Goal: Communication & Community: Answer question/provide support

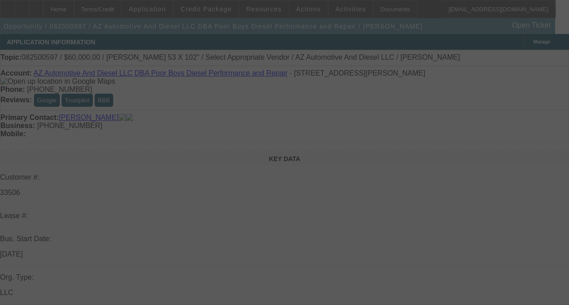
click at [515, 134] on div at bounding box center [284, 152] width 569 height 305
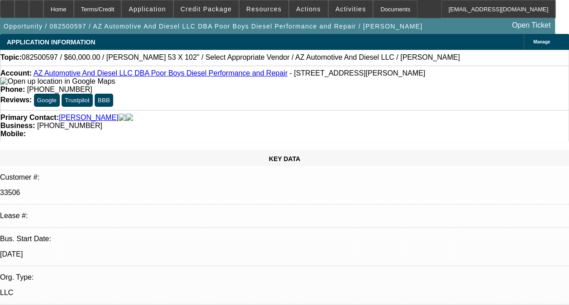
select select "0"
select select "2"
select select "0.1"
select select "4"
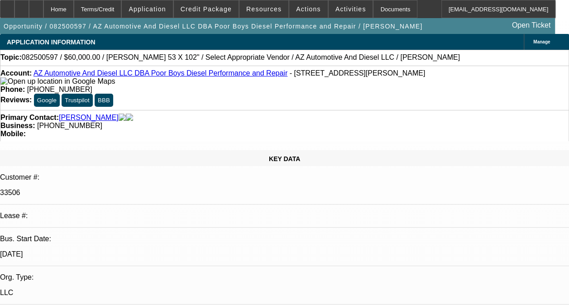
radio input "true"
type textarea "t"
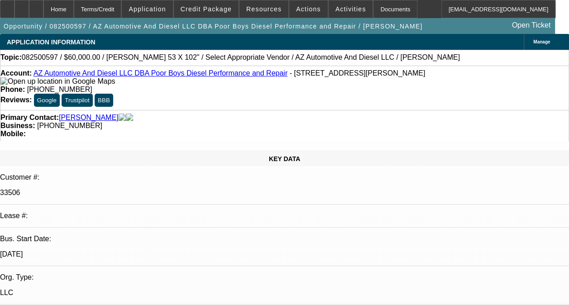
type textarea "THIS IS A DISC-SVC DEAL WITH UNIFI, FAIRLY NEW DEAL ALSO ON ONGOING ACH. NO COL…"
radio input "true"
